Goal: Information Seeking & Learning: Learn about a topic

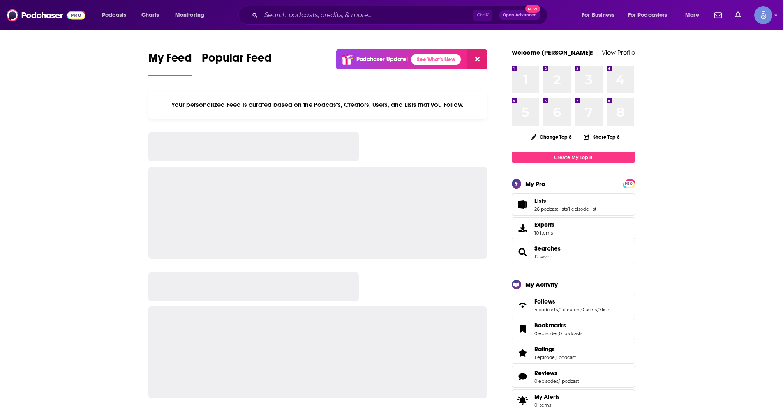
click at [297, 8] on div "Ctrl K Open Advanced New" at bounding box center [392, 15] width 309 height 19
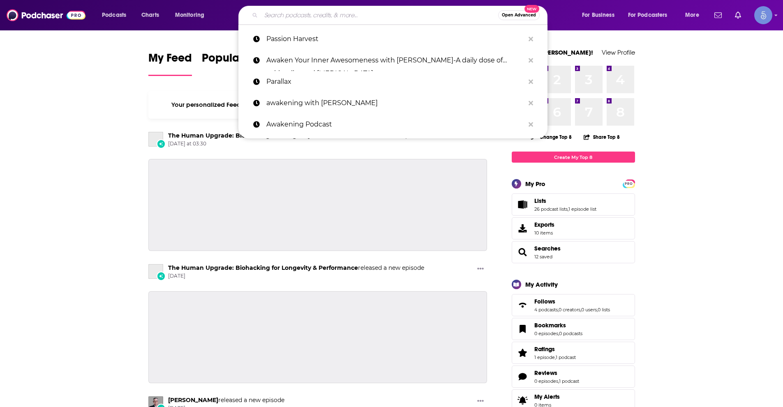
click at [297, 9] on input "Search podcasts, credits, & more..." at bounding box center [379, 15] width 237 height 13
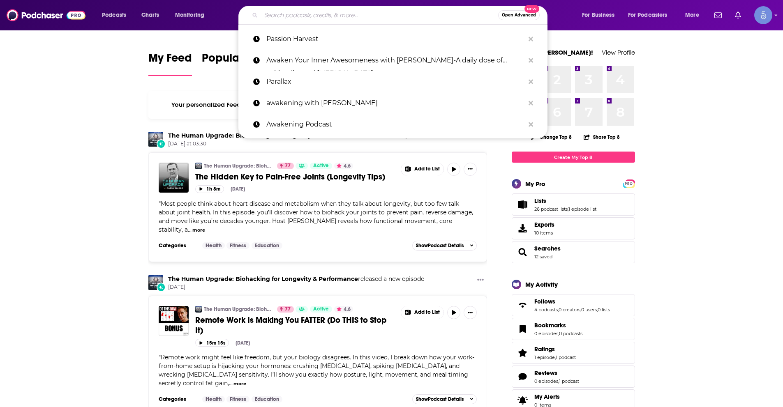
paste input "Calm Your Daily Stress Podcast"
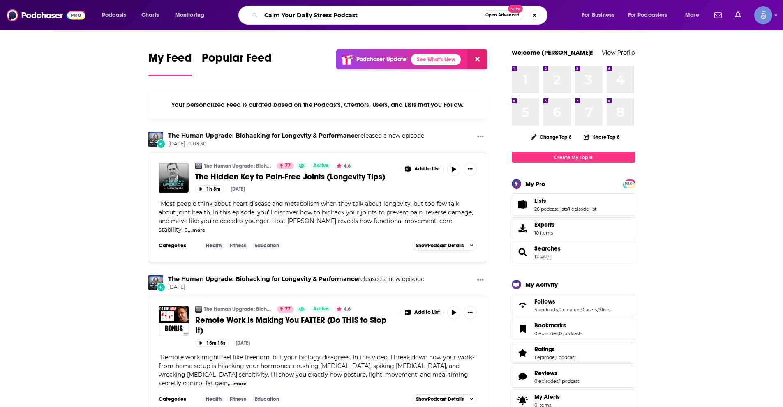
type input "Calm Your Daily Stress Podcast"
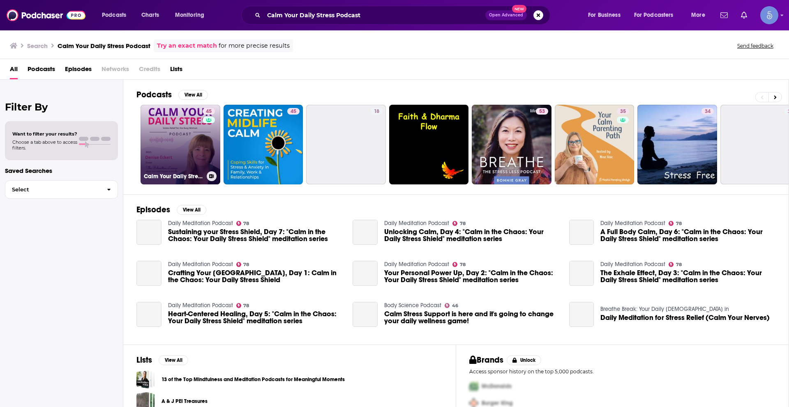
click at [207, 139] on div "45" at bounding box center [210, 139] width 14 height 63
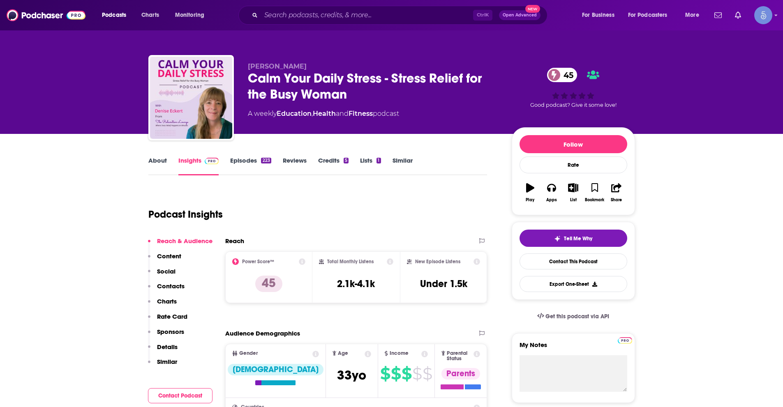
click at [160, 159] on link "About" at bounding box center [157, 166] width 19 height 19
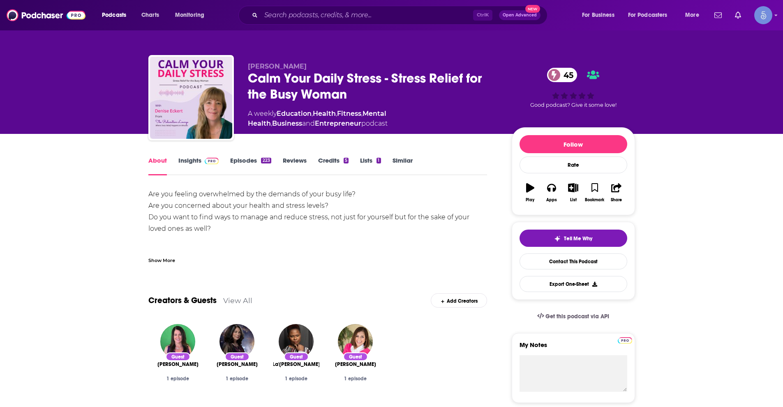
click at [164, 260] on div "Show More" at bounding box center [161, 260] width 27 height 8
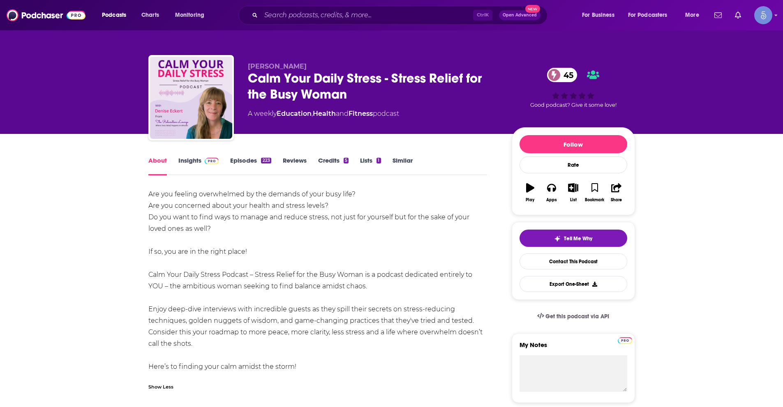
drag, startPoint x: 150, startPoint y: 192, endPoint x: 304, endPoint y: 361, distance: 228.5
click at [302, 367] on div "Are you feeling overwhelmed by the demands of your busy life? Are you concerned…" at bounding box center [317, 281] width 339 height 184
copy div "Are you feeling overwhelmed by the demands of your busy life? Are you concerned…"
click at [312, 5] on div "Podcasts Charts Monitoring Ctrl K Open Advanced New For Business For Podcasters…" at bounding box center [391, 15] width 783 height 30
click at [315, 8] on div "Ctrl K Open Advanced New" at bounding box center [392, 15] width 309 height 19
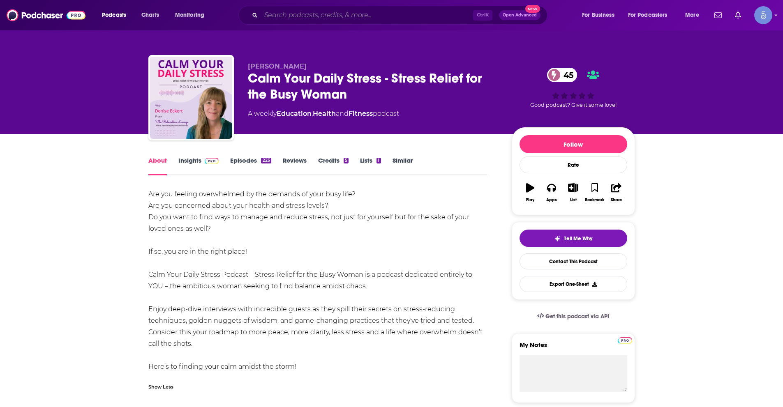
click at [319, 12] on input "Search podcasts, credits, & more..." at bounding box center [367, 15] width 212 height 13
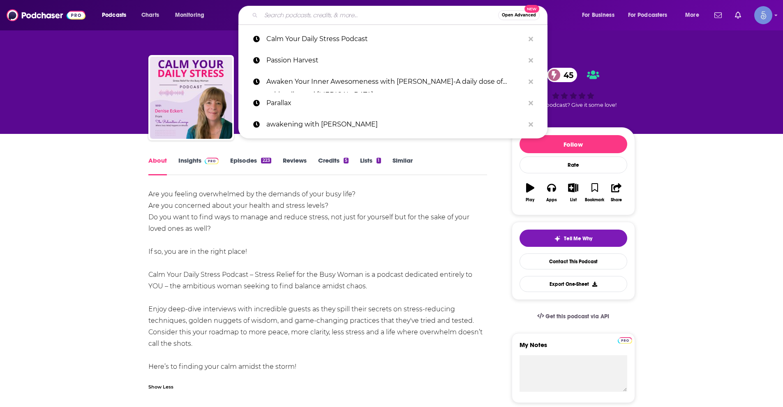
paste input "Your Ultimate Life with [PERSON_NAME]"
type input "Your Ultimate Life with [PERSON_NAME]"
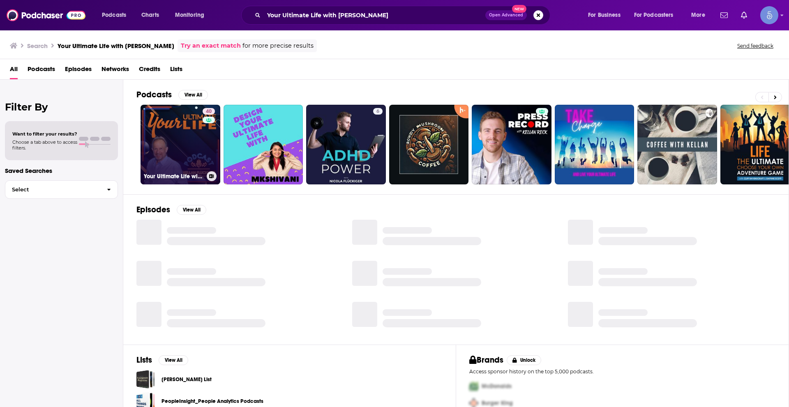
click at [176, 144] on link "40 Your Ultimate Life with [PERSON_NAME]" at bounding box center [181, 145] width 80 height 80
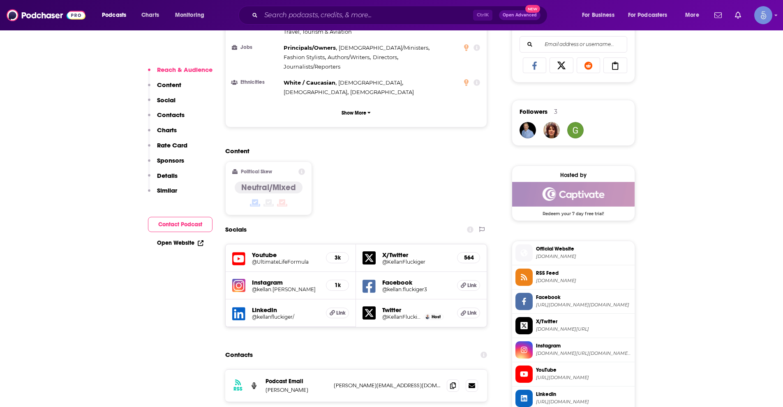
scroll to position [535, 0]
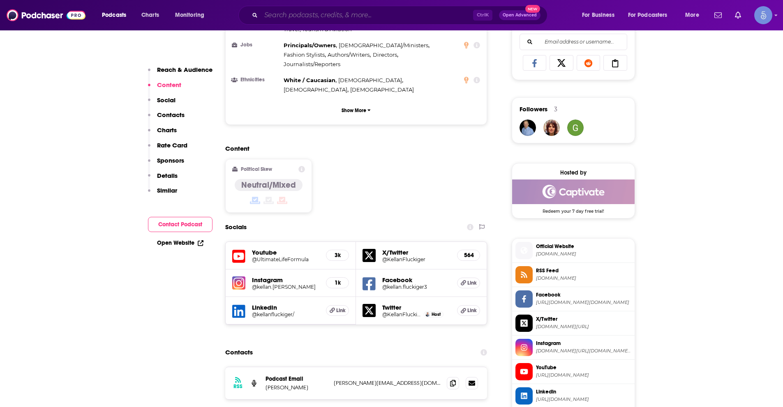
click at [331, 10] on input "Search podcasts, credits, & more..." at bounding box center [367, 15] width 212 height 13
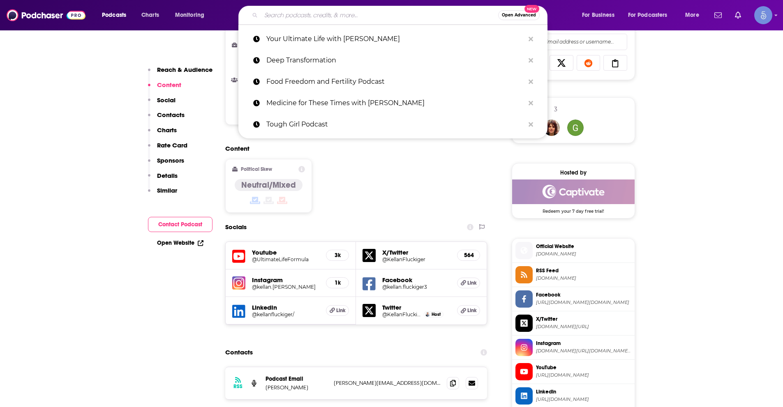
paste input "Calm Your Daily Stress Podcast"
type input "Calm Your Daily Stress Podcast"
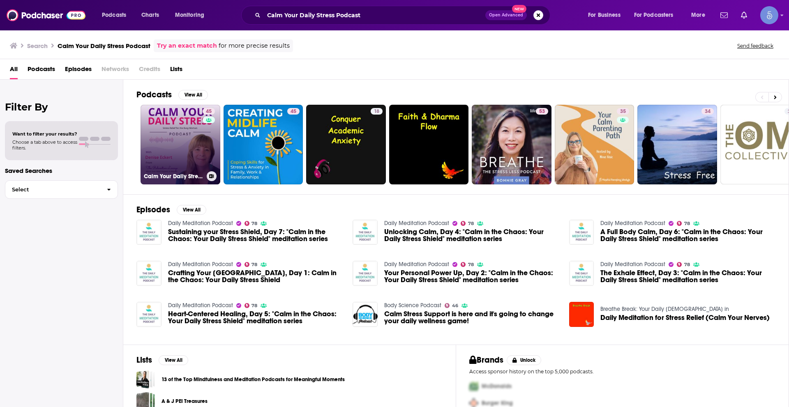
click at [183, 144] on link "45 Calm Your Daily Stress - Stress Relief for the Busy Woman" at bounding box center [181, 145] width 80 height 80
